Goal: Communication & Community: Answer question/provide support

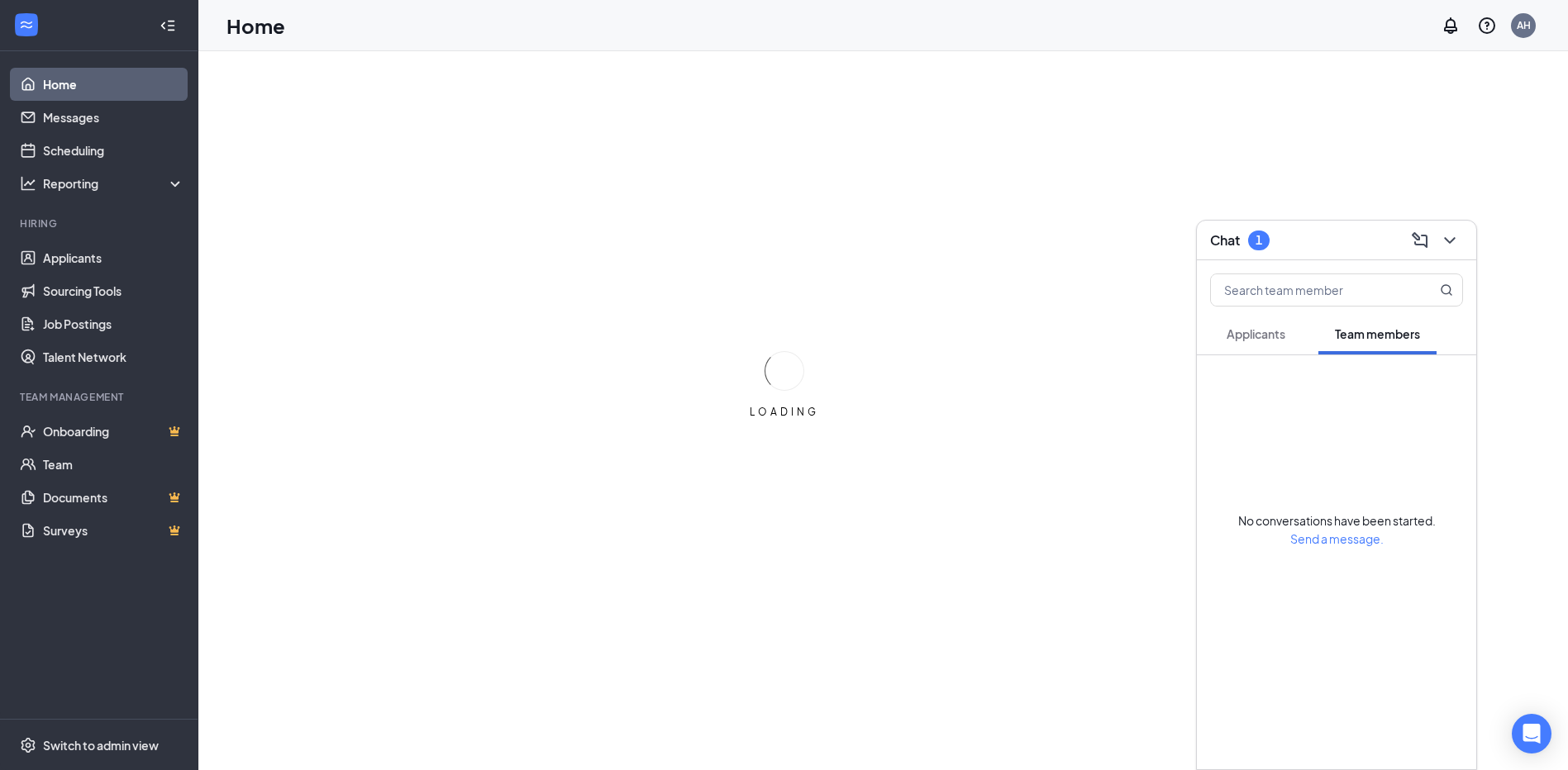
click at [1255, 342] on div "Applicants" at bounding box center [1257, 334] width 59 height 17
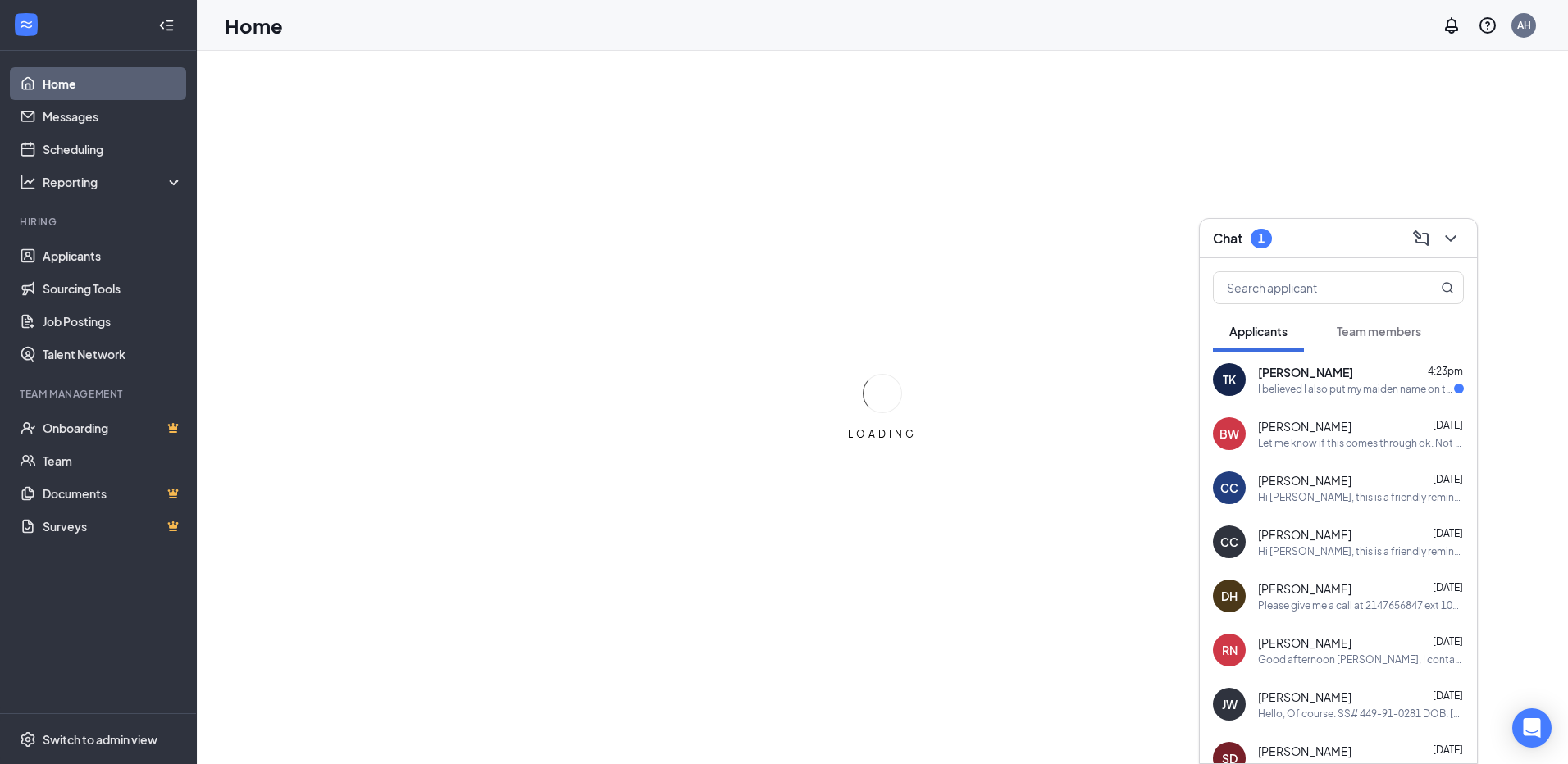
click at [1306, 388] on div "I believed I also put my maiden name on the background check form but just want…" at bounding box center [1356, 388] width 196 height 14
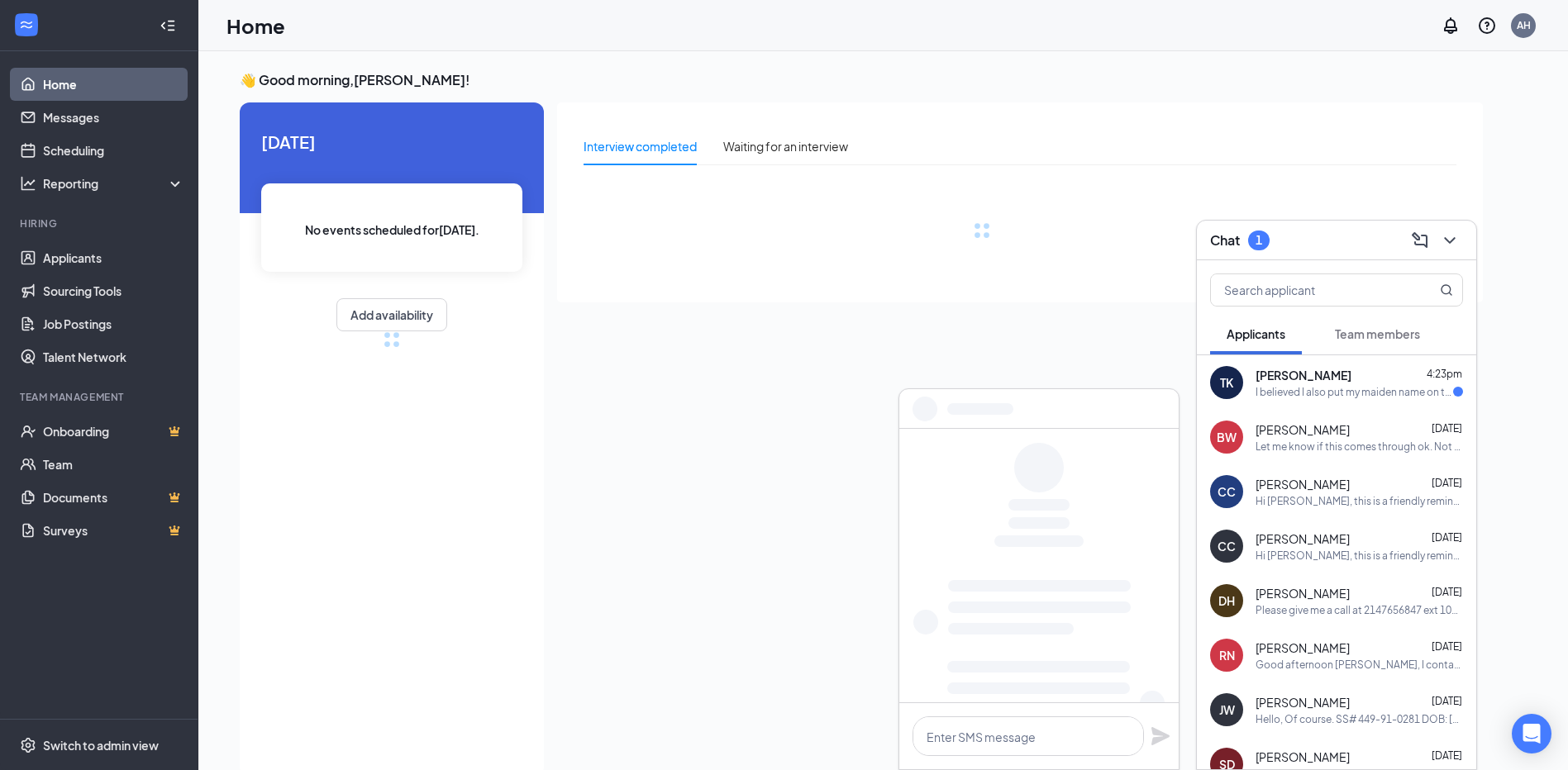
click at [1330, 385] on div "I believed I also put my maiden name on the background check form but just want…" at bounding box center [1354, 391] width 197 height 14
click at [1330, 431] on div "Bryan Webb Sep 13" at bounding box center [1359, 430] width 207 height 17
click at [1328, 391] on div "I believed I also put my maiden name on the background check form but just want…" at bounding box center [1354, 391] width 197 height 14
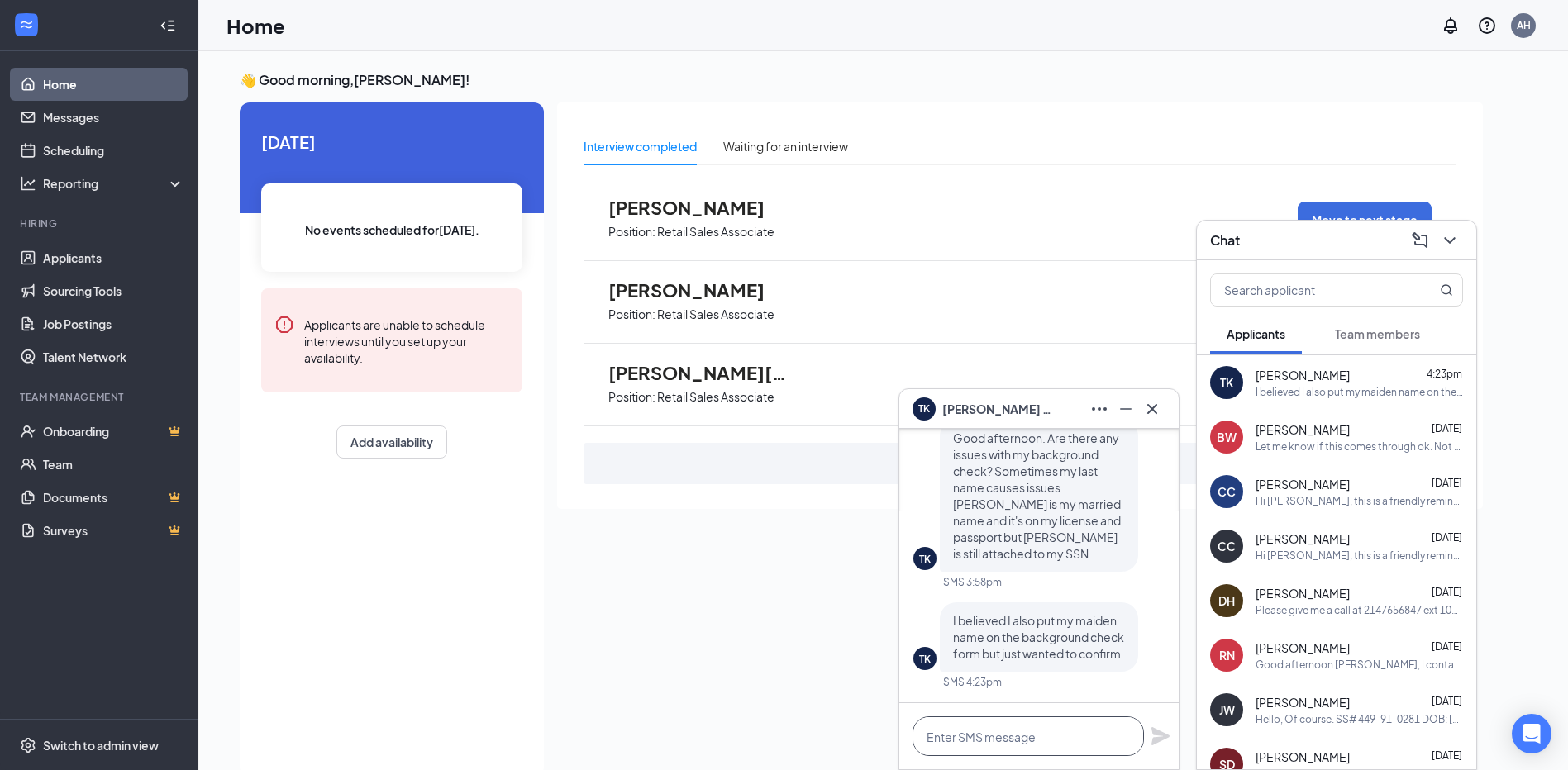
click at [1011, 742] on textarea at bounding box center [1028, 736] width 231 height 40
type textarea "A"
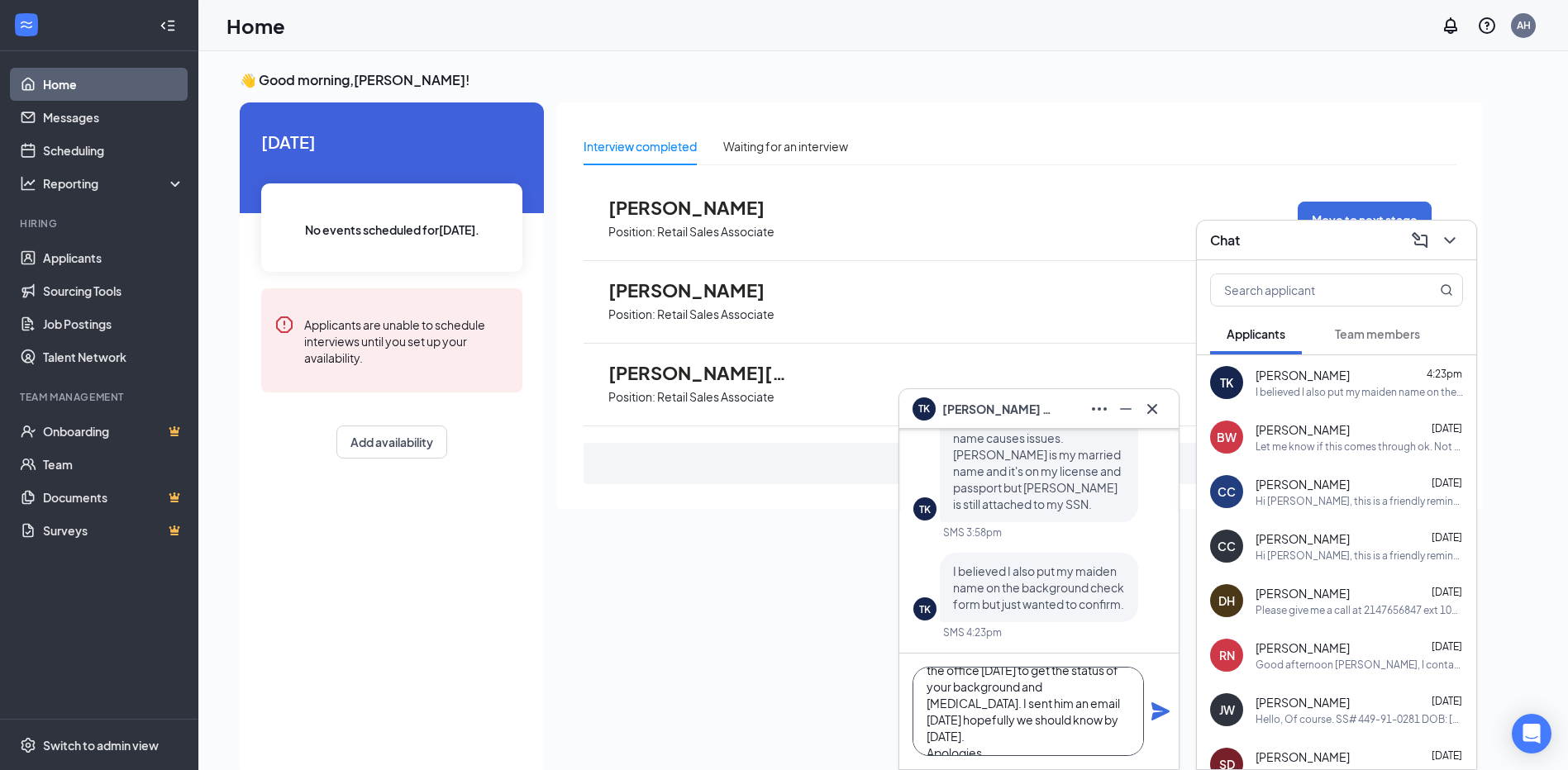
scroll to position [67, 0]
click at [1042, 708] on textarea "Sorry about not getting back to you today, Marcellis was out of the office toda…" at bounding box center [1028, 711] width 231 height 89
click at [974, 738] on textarea "Sorry about not getting back to you today, Marcellis was out of the office toda…" at bounding box center [1028, 711] width 231 height 89
type textarea "Sorry about not getting back to you today, Marcellis was out of the office toda…"
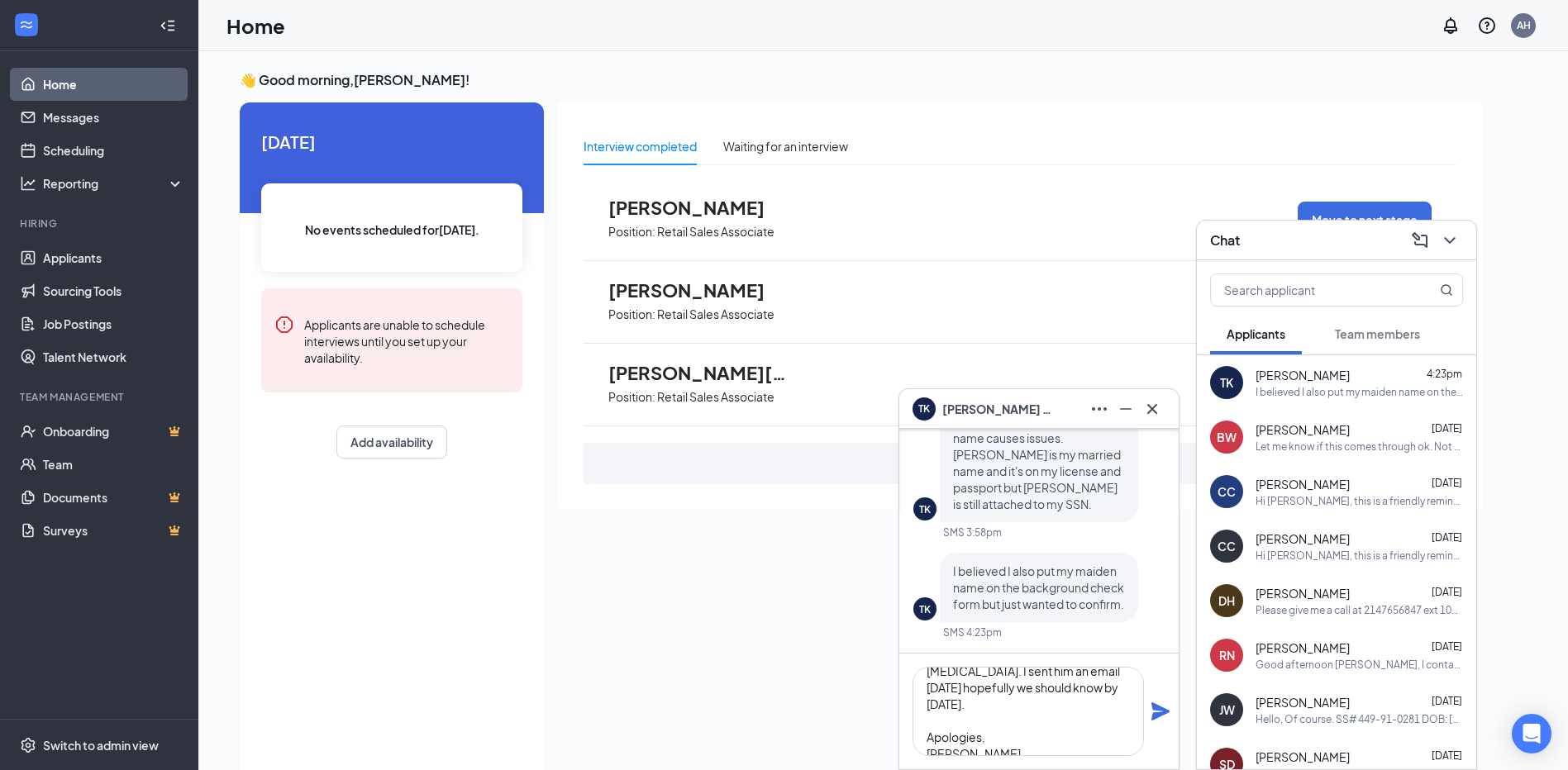
click at [1160, 714] on icon "Plane" at bounding box center [1161, 712] width 18 height 18
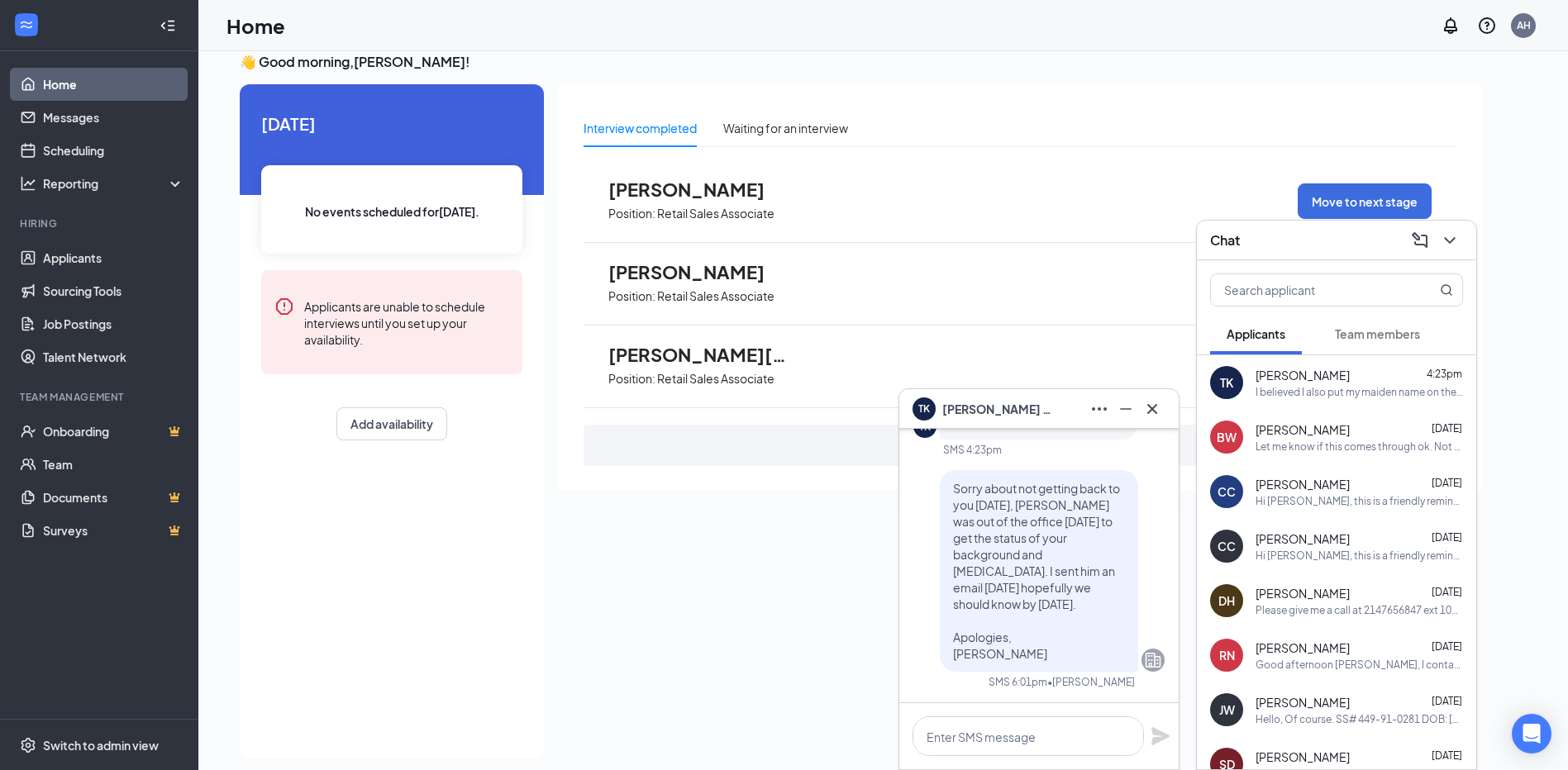
scroll to position [35, 0]
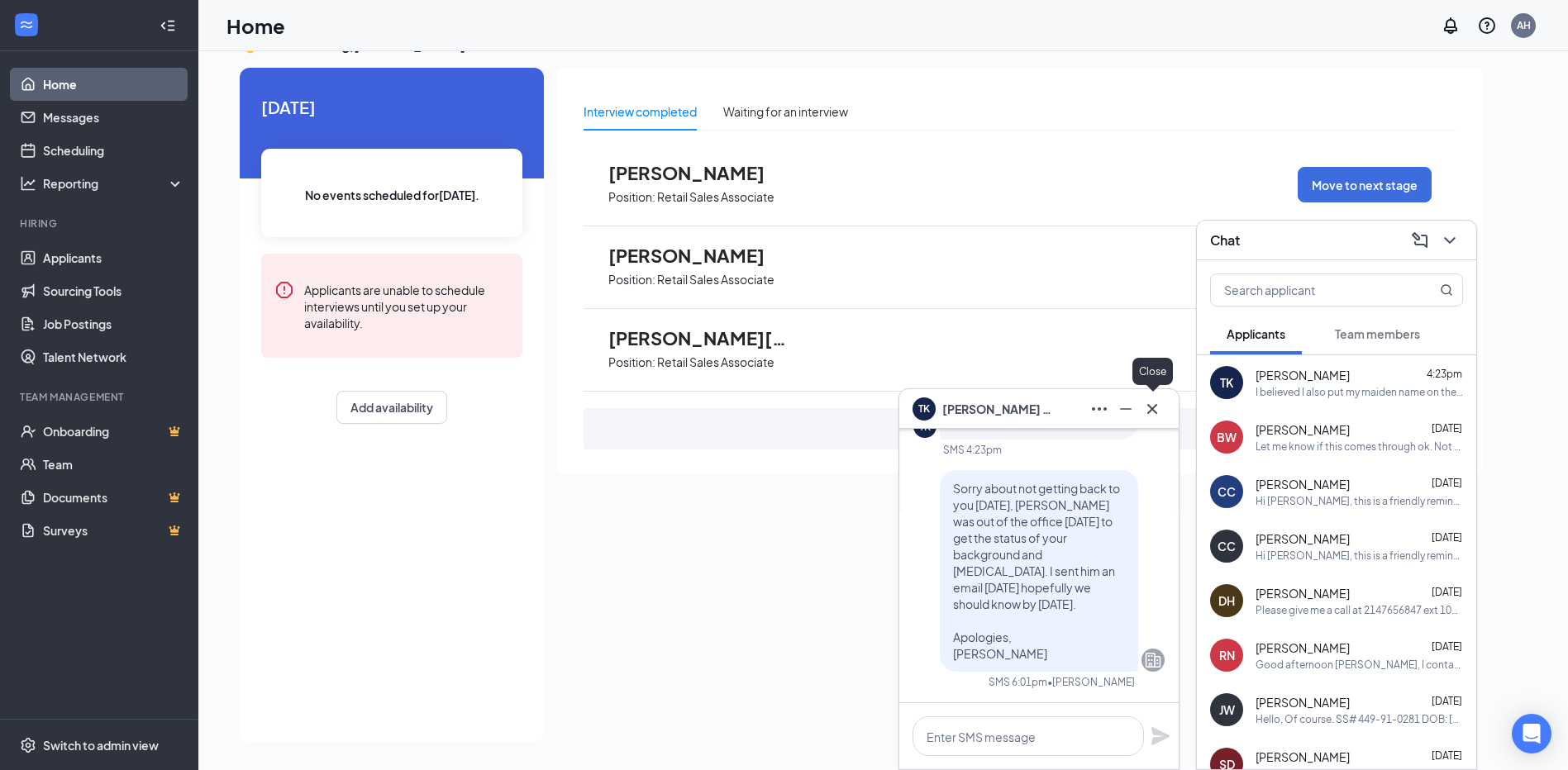
click at [1161, 403] on icon "Cross" at bounding box center [1153, 409] width 20 height 20
